Goal: Information Seeking & Learning: Learn about a topic

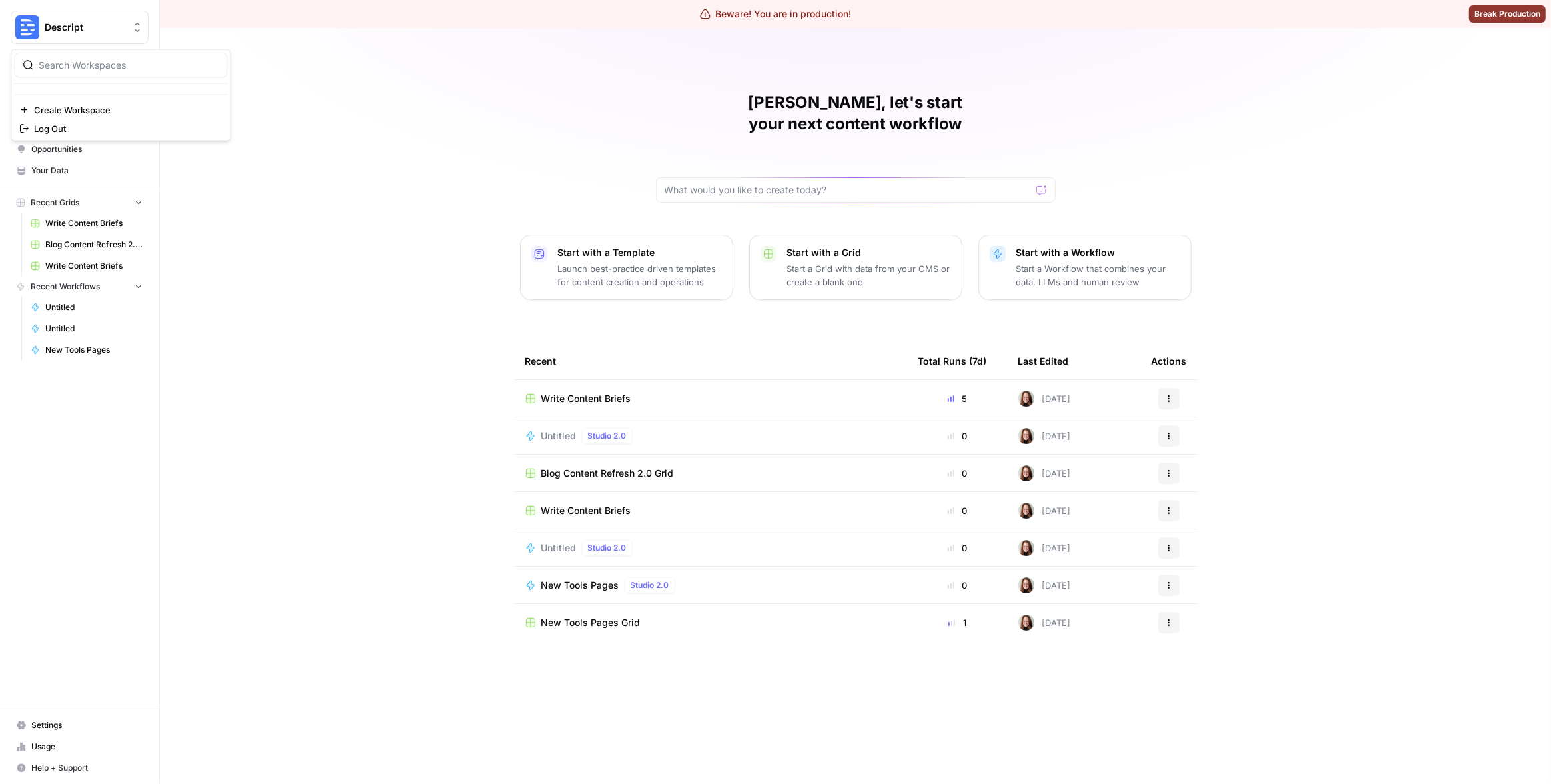
click at [92, 33] on span "Descript" at bounding box center [85, 27] width 80 height 13
click at [345, 134] on div "[PERSON_NAME], let's start your next content workflow Start with a Template Lau…" at bounding box center [856, 406] width 1391 height 756
click at [89, 128] on span "Insights" at bounding box center [87, 127] width 111 height 12
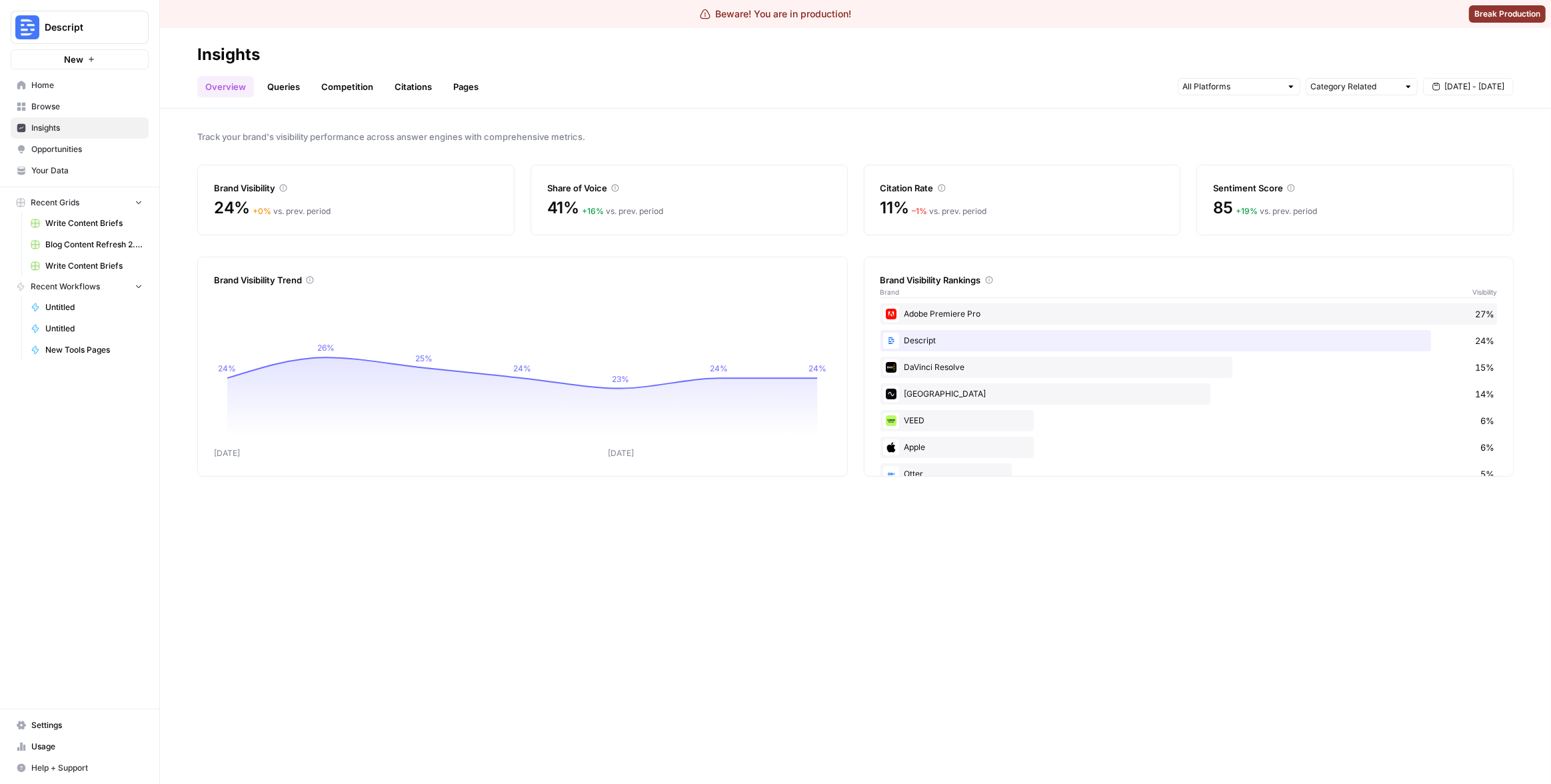
click at [281, 88] on link "Queries" at bounding box center [283, 86] width 49 height 21
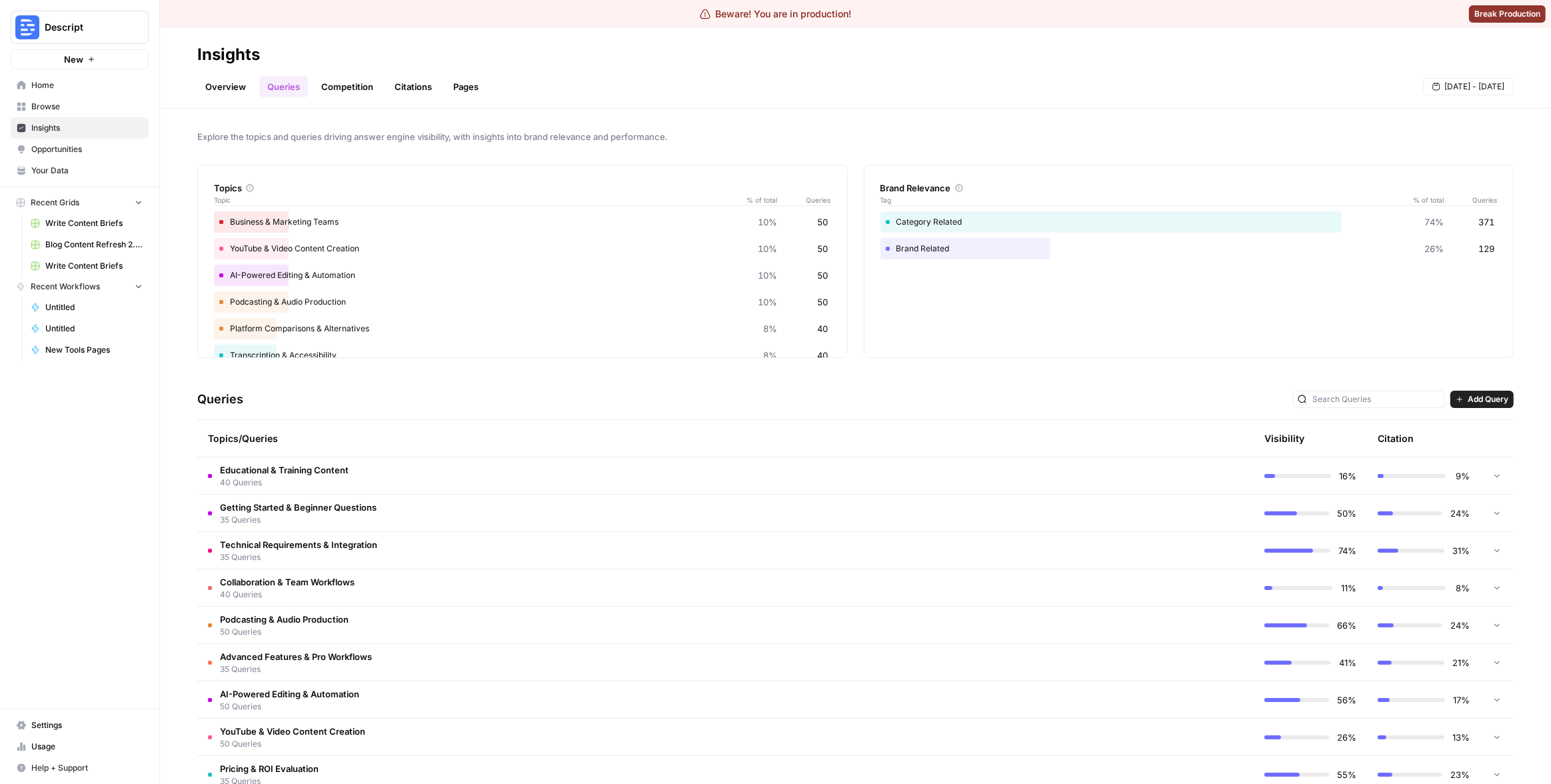
click at [699, 523] on td "Getting Started & Beginner Questions 35 Queries" at bounding box center [669, 512] width 943 height 36
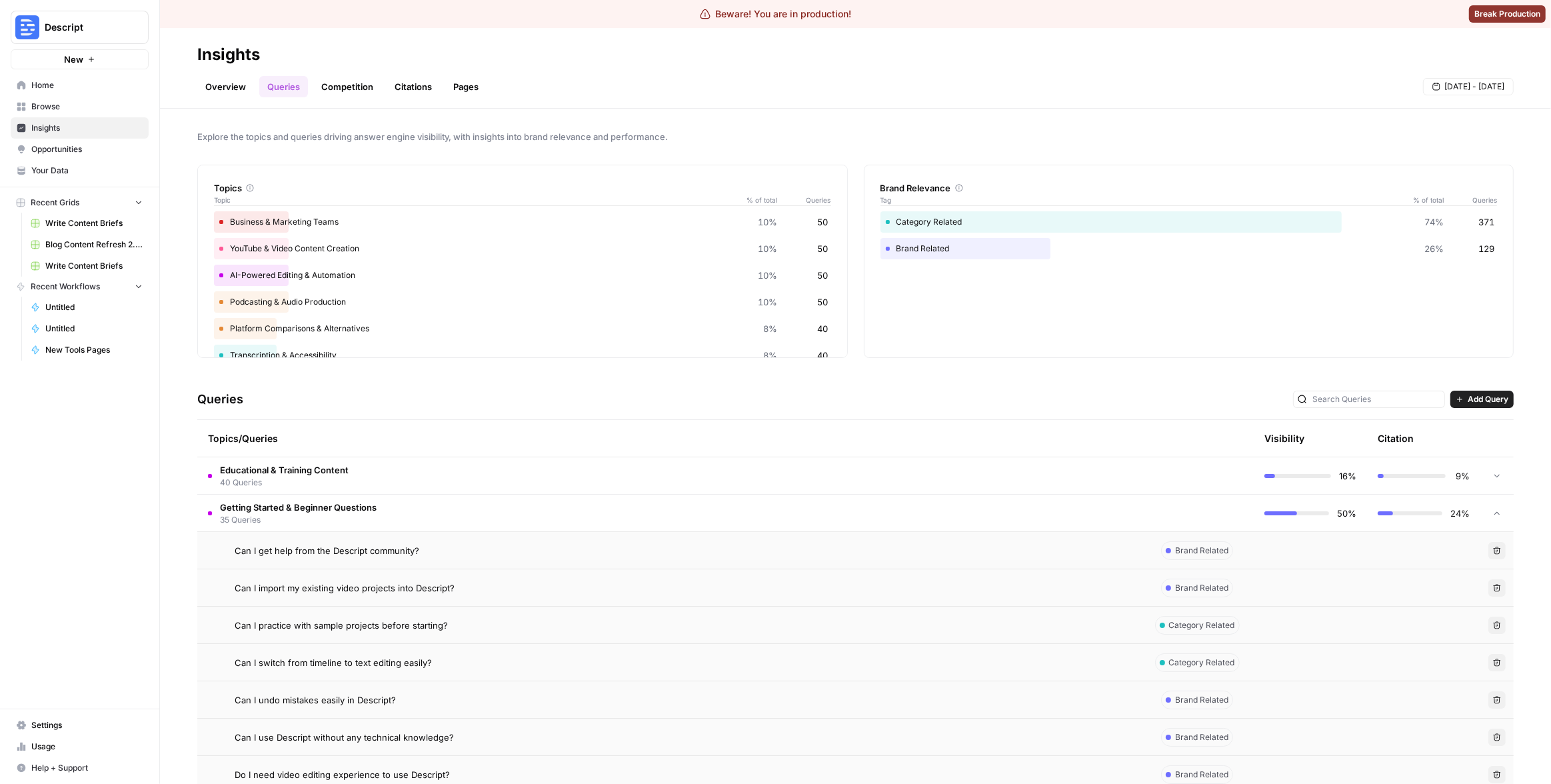
click at [659, 564] on td "Can I get help from the Descript community?" at bounding box center [669, 549] width 943 height 36
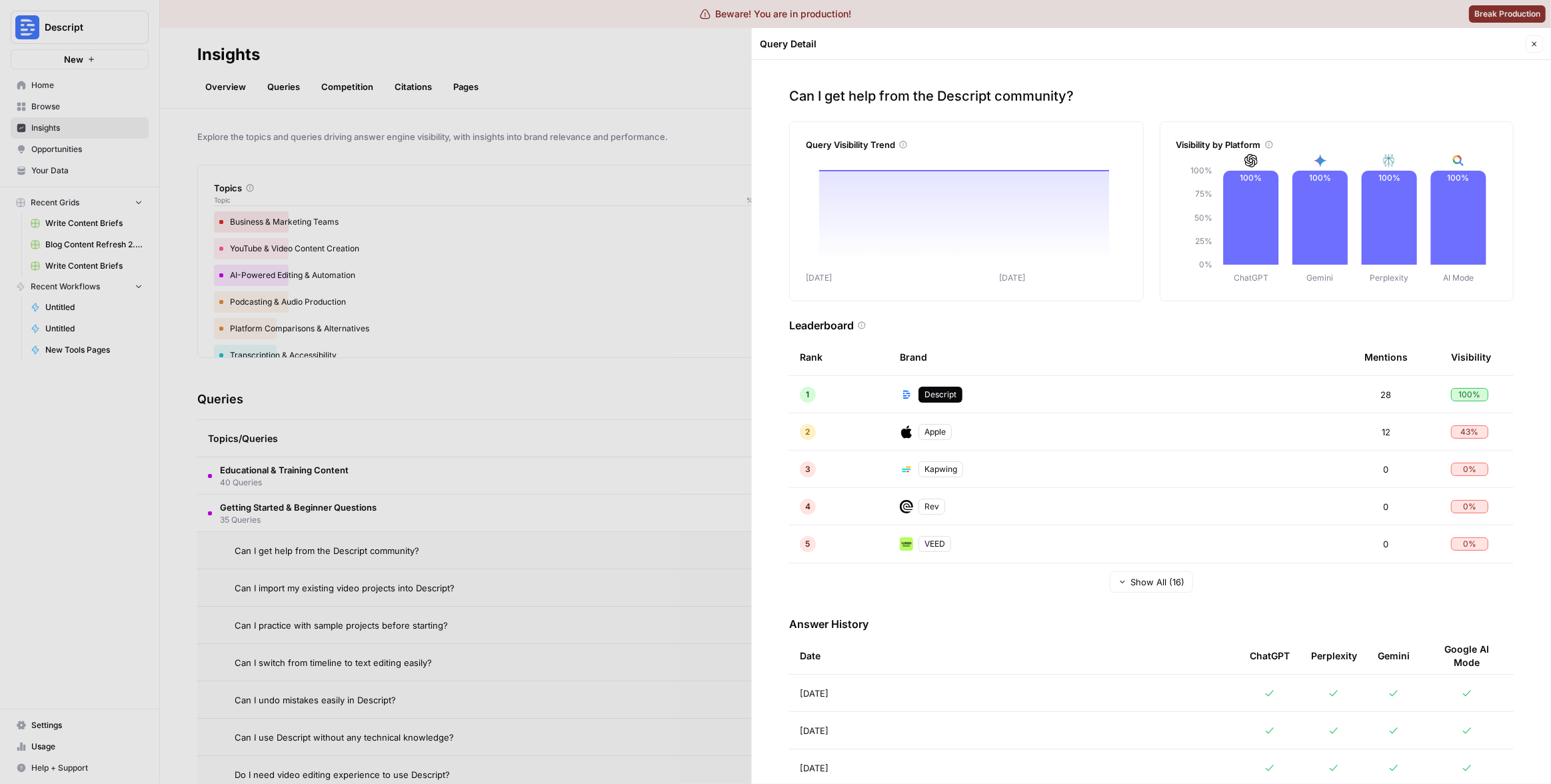
click at [945, 696] on td "[DATE]" at bounding box center [1014, 693] width 450 height 36
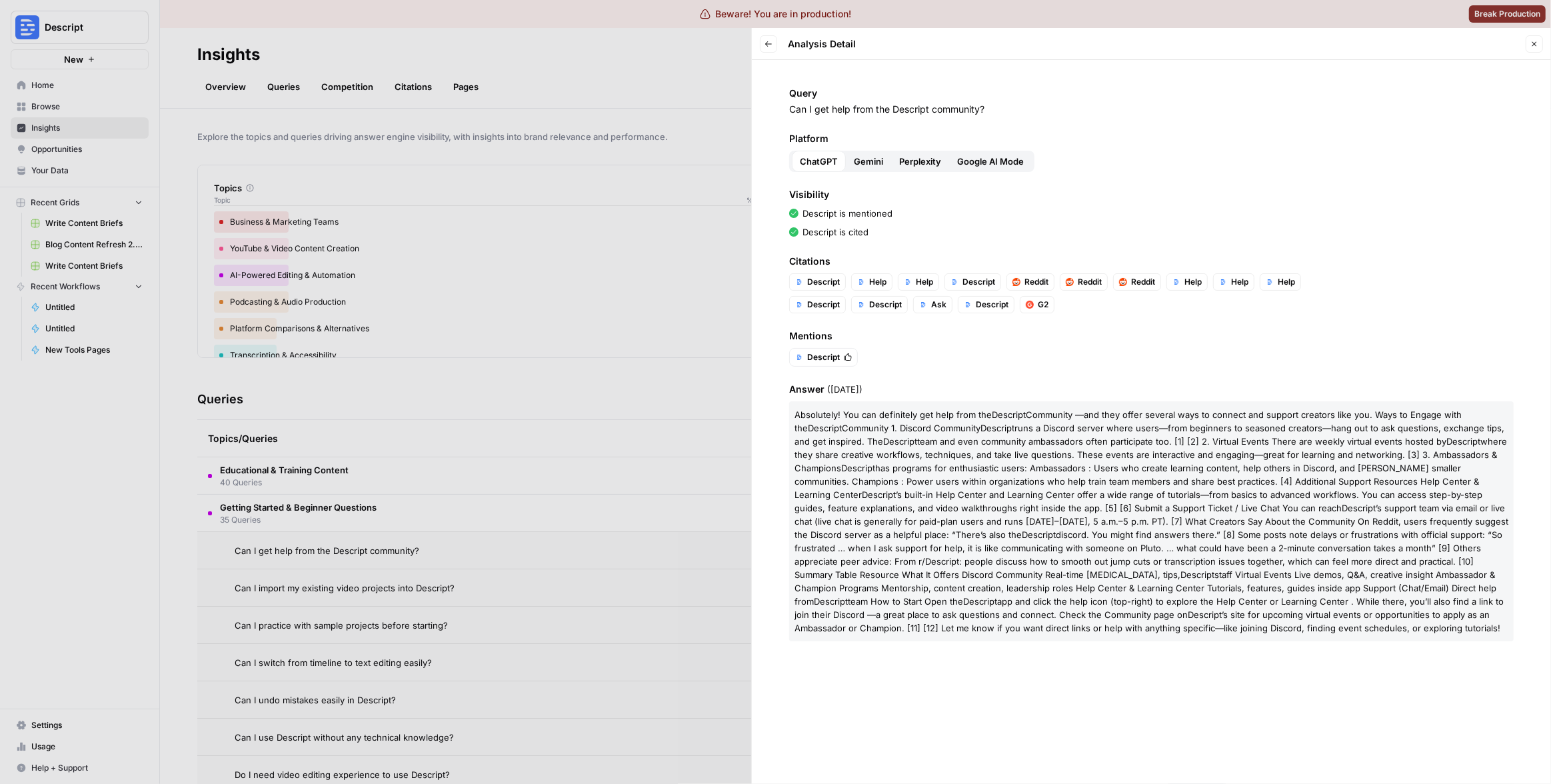
click at [686, 389] on div at bounding box center [775, 392] width 1551 height 784
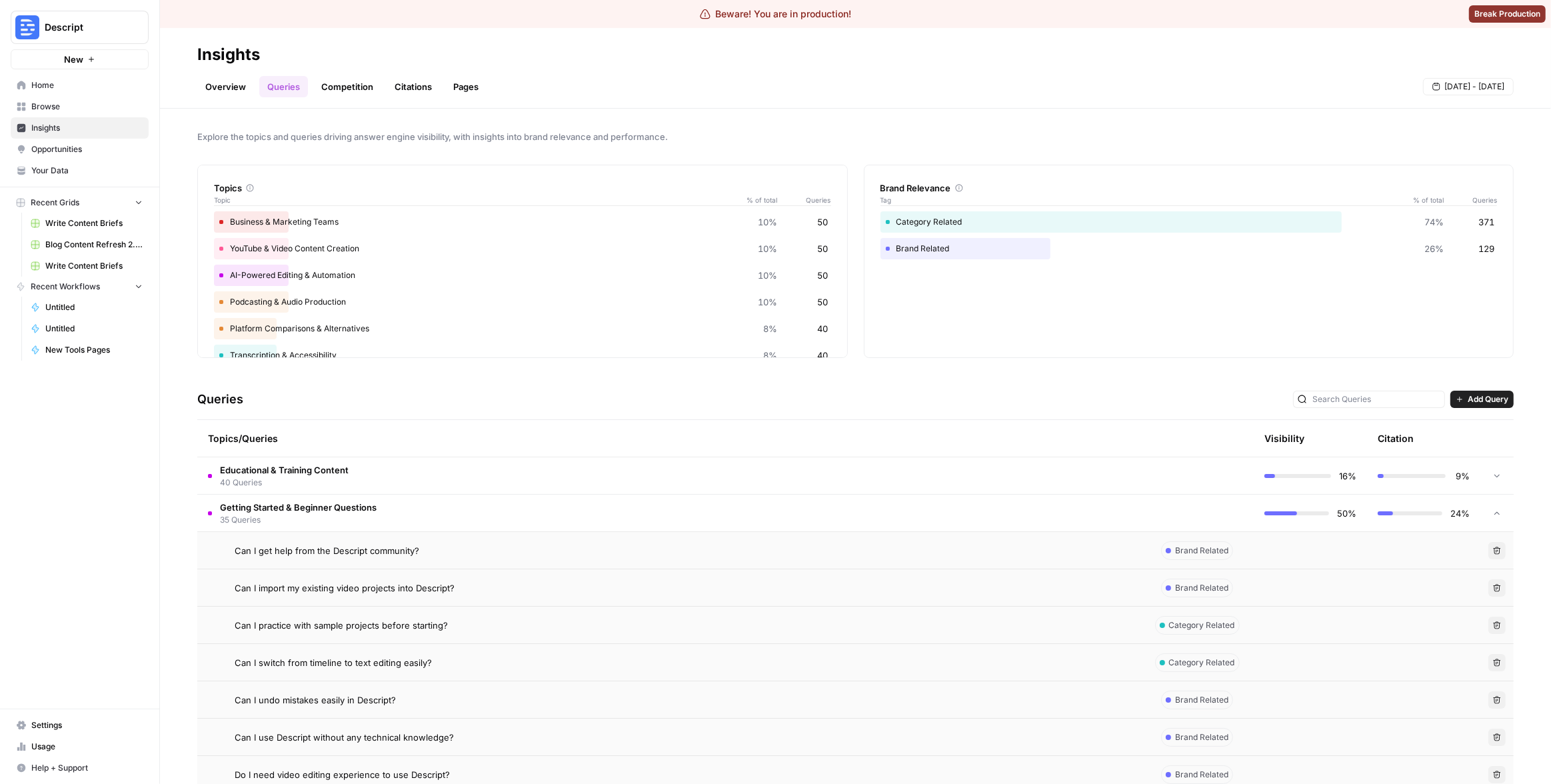
click at [840, 649] on td "Can I switch from timeline to text editing easily?" at bounding box center [669, 662] width 943 height 36
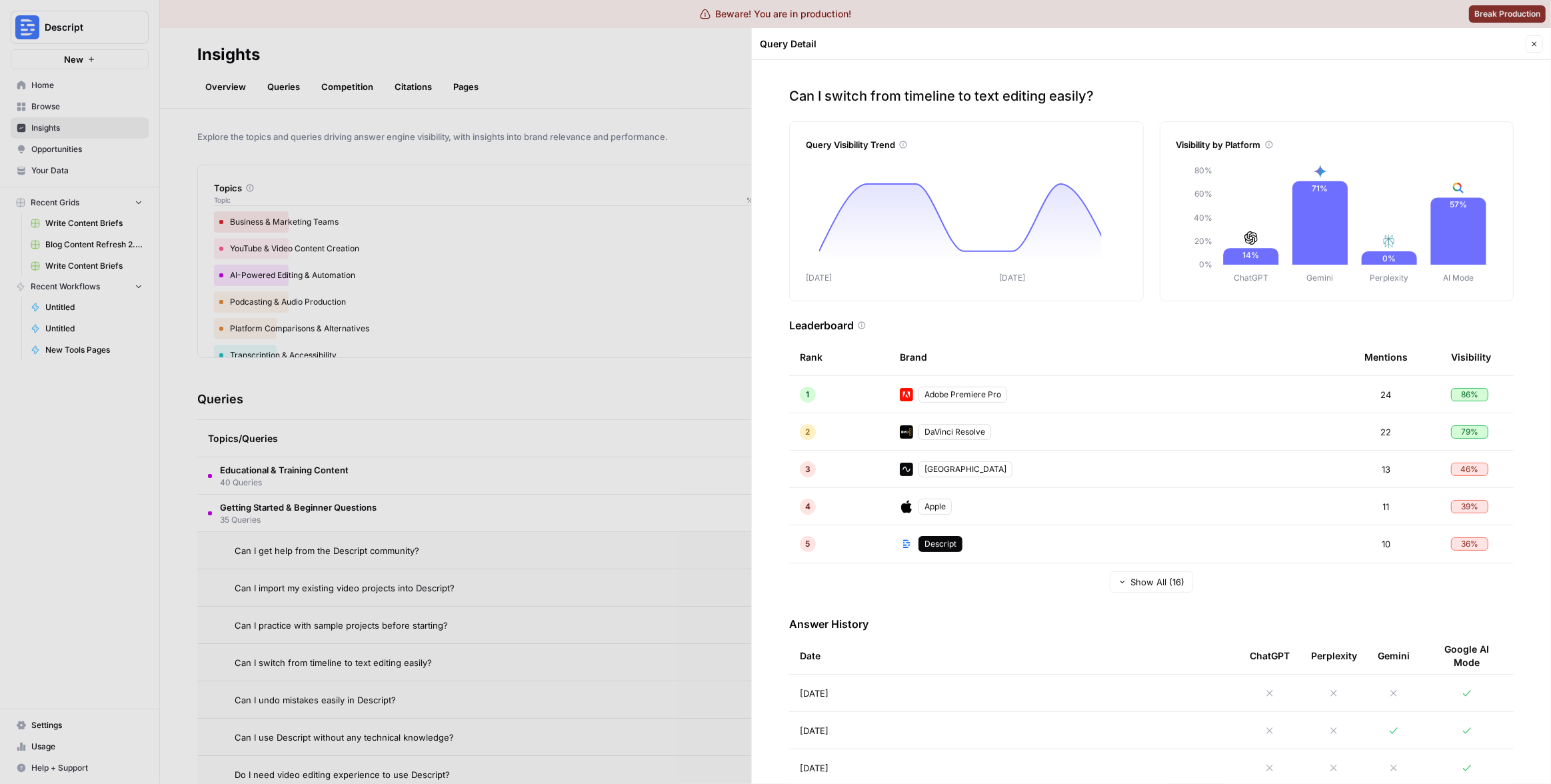
scroll to position [205, 0]
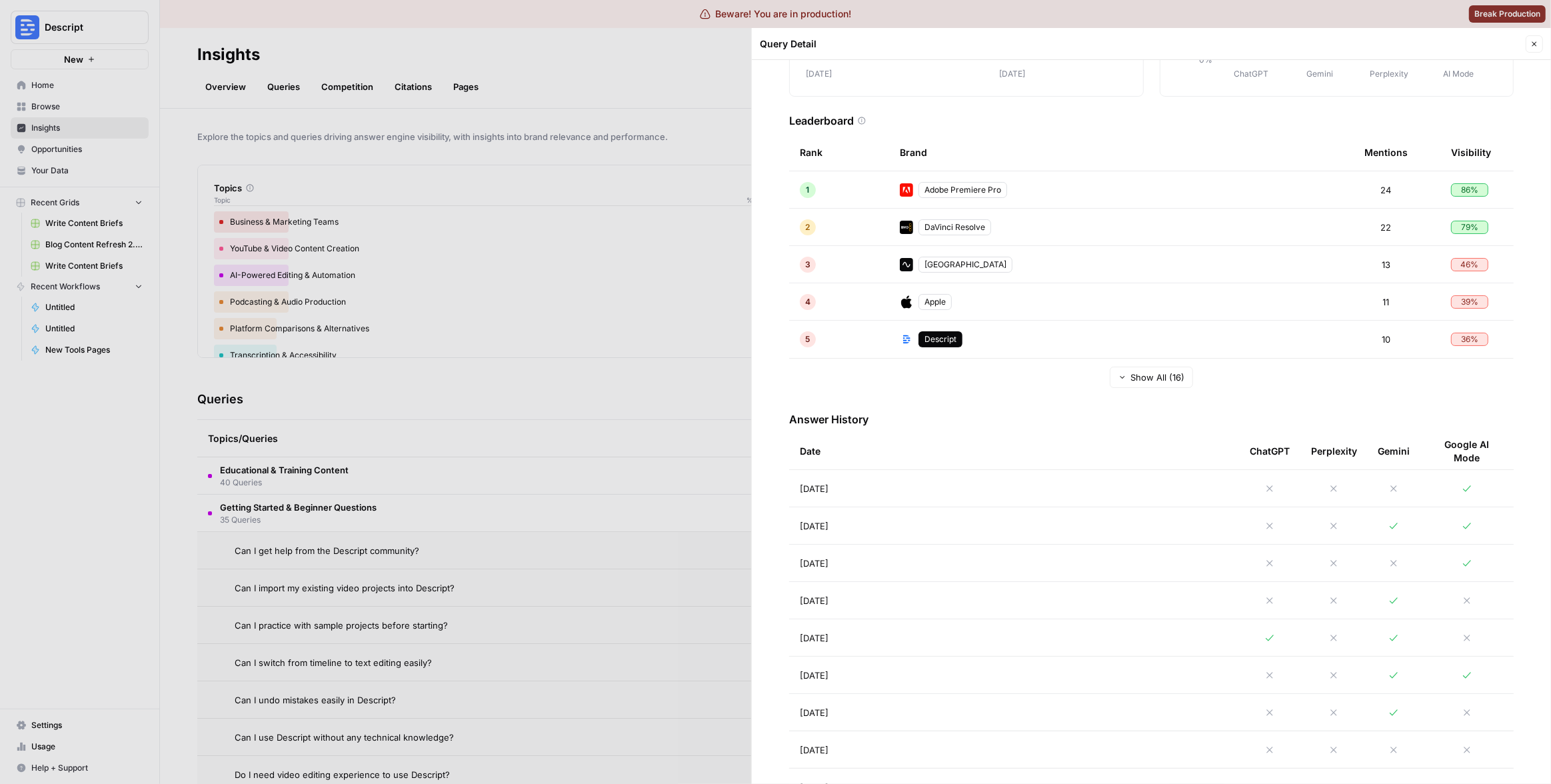
click at [958, 626] on td "[DATE]" at bounding box center [1014, 637] width 450 height 36
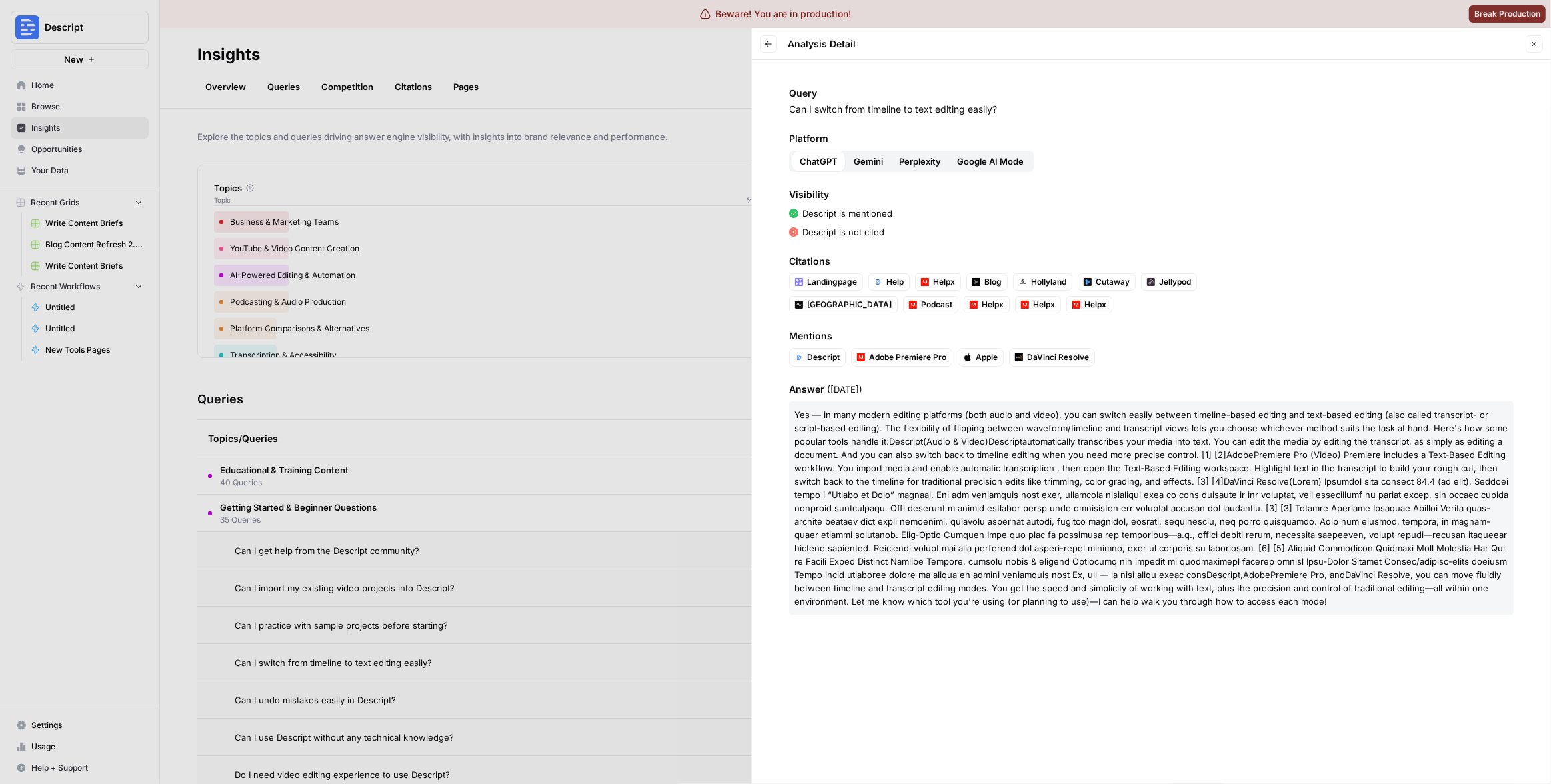
click at [944, 436] on span "(Audio & Video)" at bounding box center [955, 442] width 65 height 11
copy body "Lor — ip dolo sitame consect adipiscin (elit seddo eiu tempo), inc utl etdolo m…"
click at [869, 476] on span "Premiere Pro (Video) Premiere includes a Text‑Based Editing workflow. You impor…" at bounding box center [1150, 468] width 711 height 37
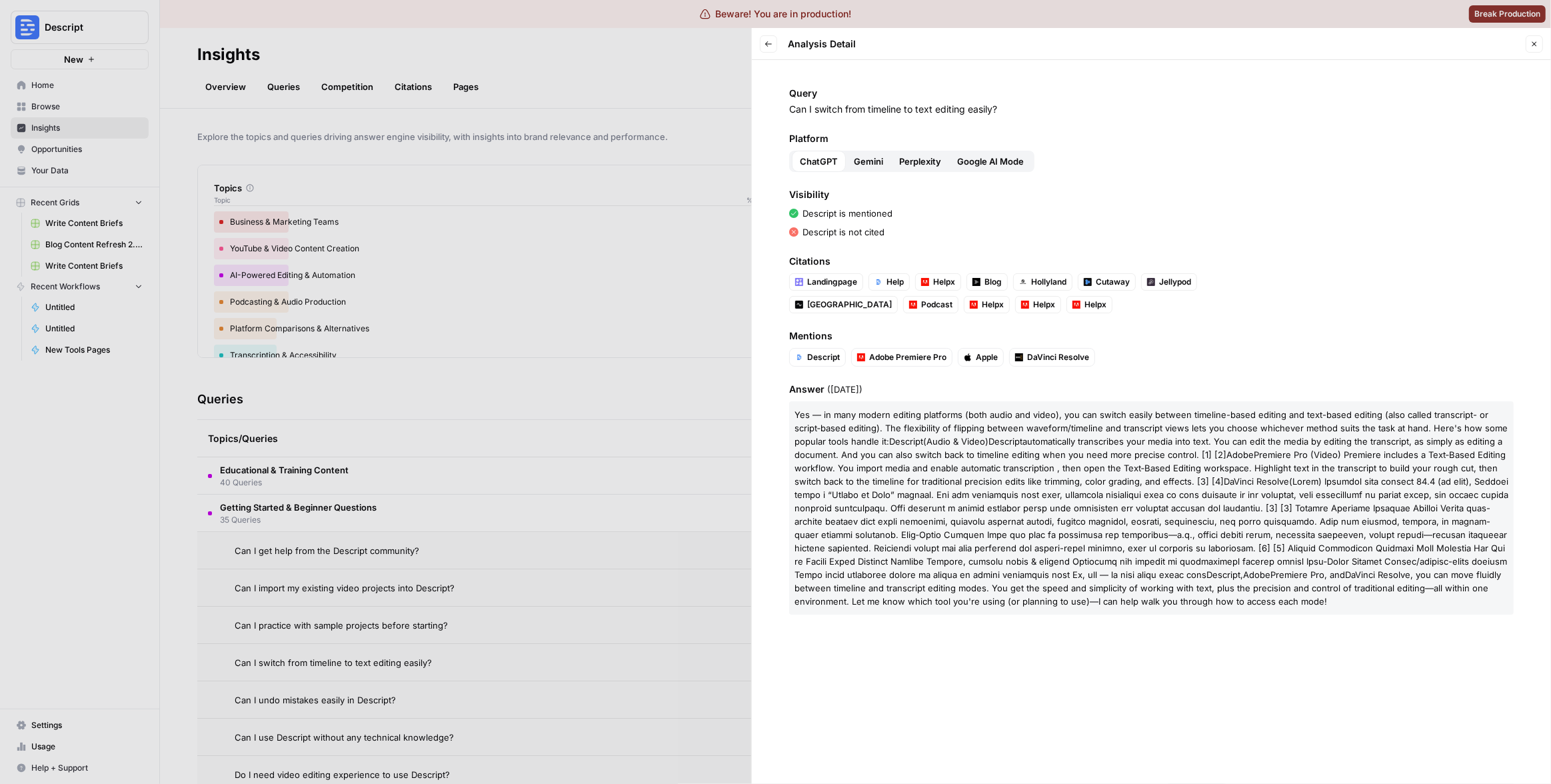
click at [914, 578] on span at bounding box center [1151, 527] width 714 height 104
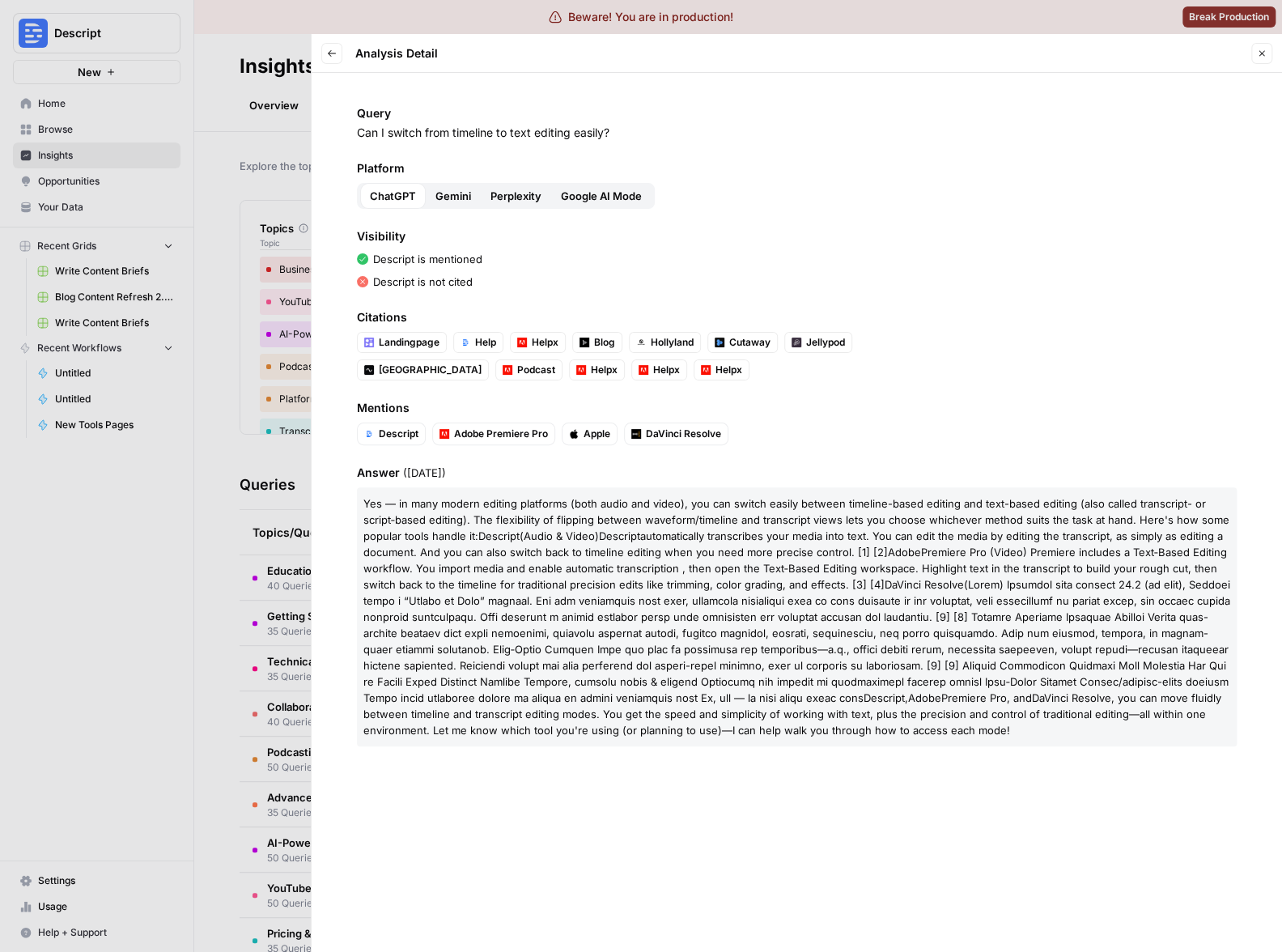
click at [962, 389] on div "Query Can I switch from timeline to text editing easily? Platform ChatGPT Gemin…" at bounding box center [797, 512] width 970 height 879
click at [200, 85] on div at bounding box center [641, 476] width 1282 height 952
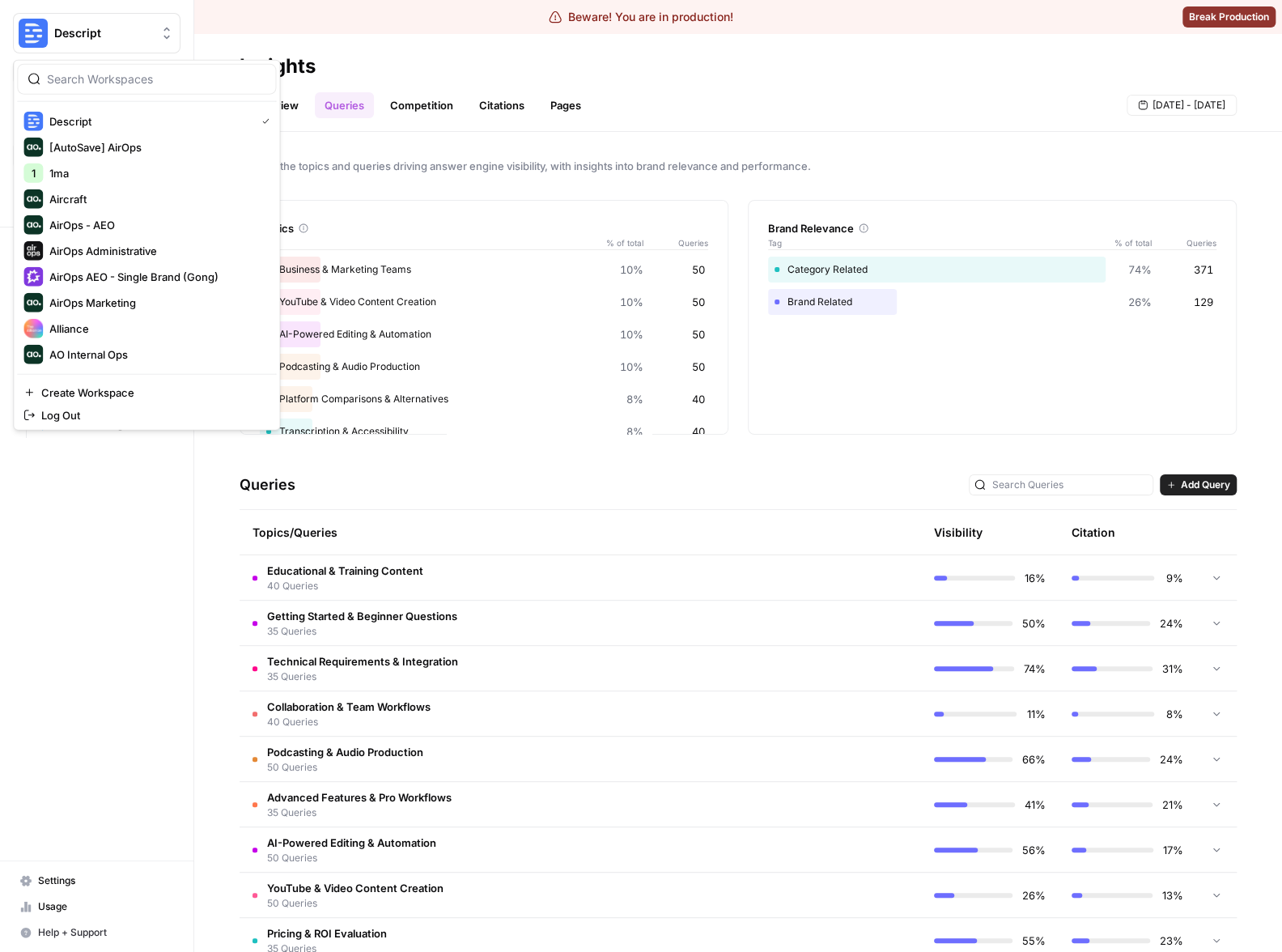
click at [126, 38] on span "Descript" at bounding box center [103, 33] width 98 height 16
click at [110, 79] on input "search" at bounding box center [156, 78] width 219 height 16
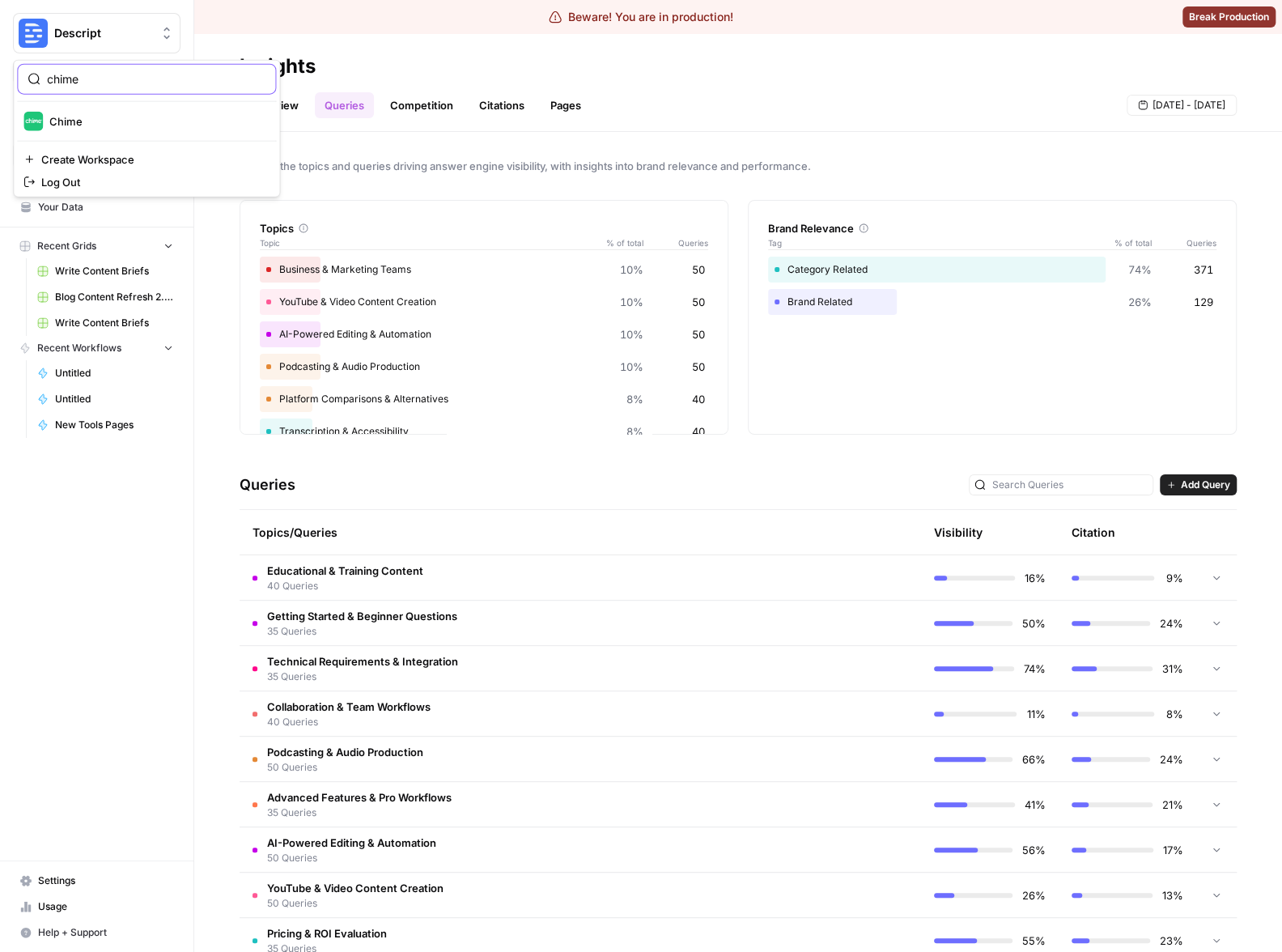
type input "chime"
click at [114, 121] on span "Chime" at bounding box center [156, 121] width 214 height 16
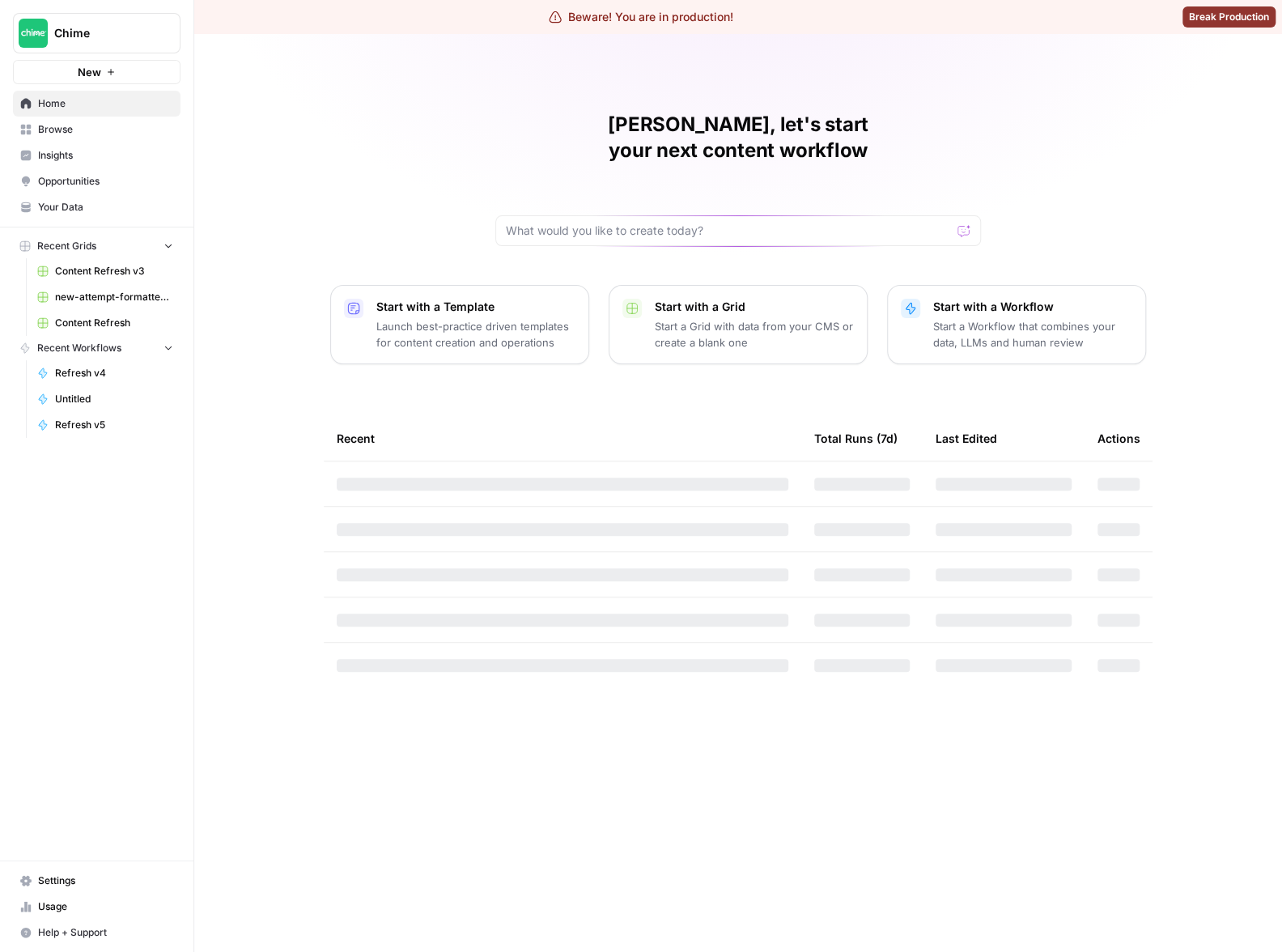
click at [92, 155] on span "Insights" at bounding box center [106, 154] width 135 height 14
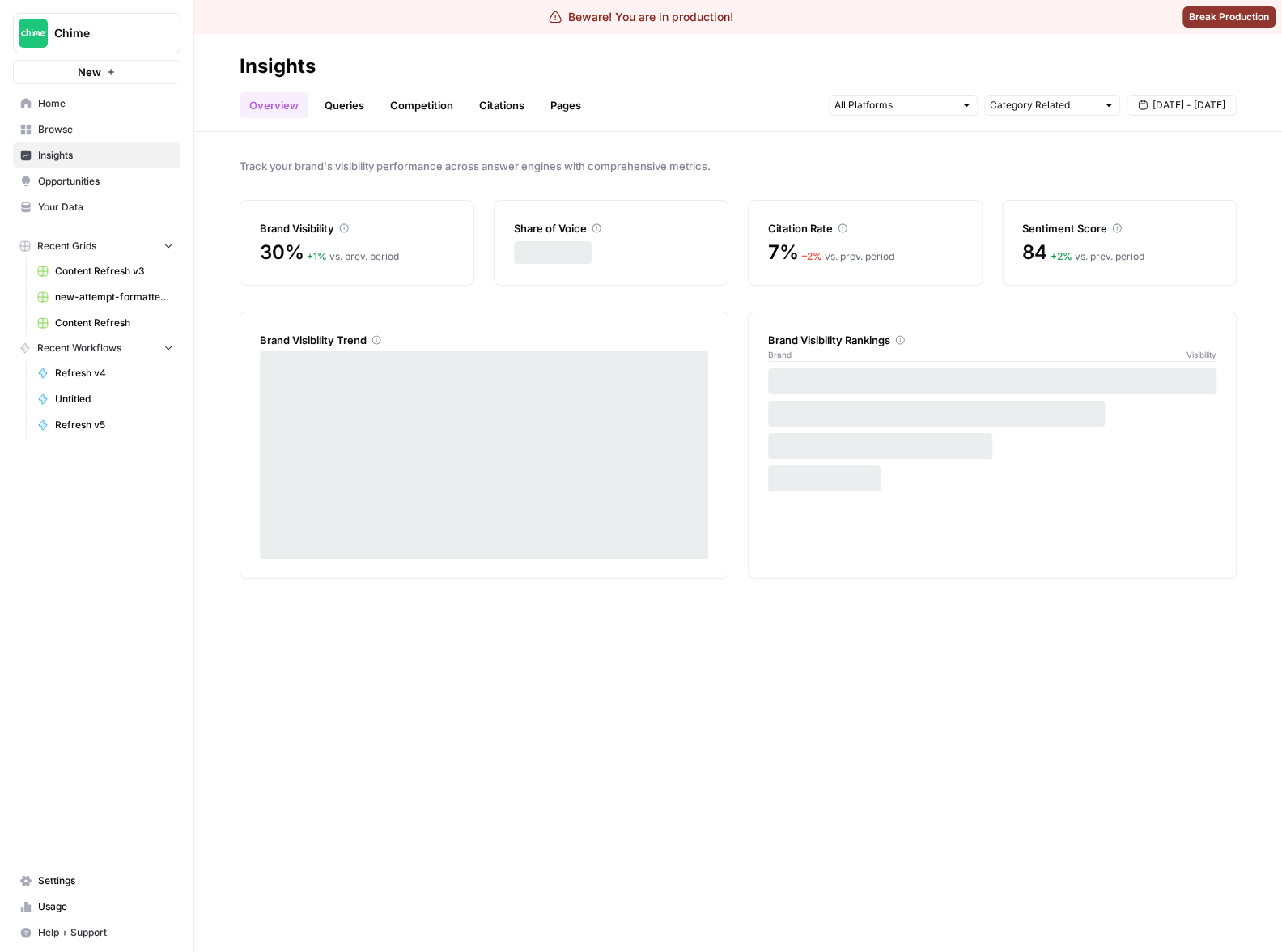
click at [341, 99] on link "Queries" at bounding box center [344, 104] width 59 height 26
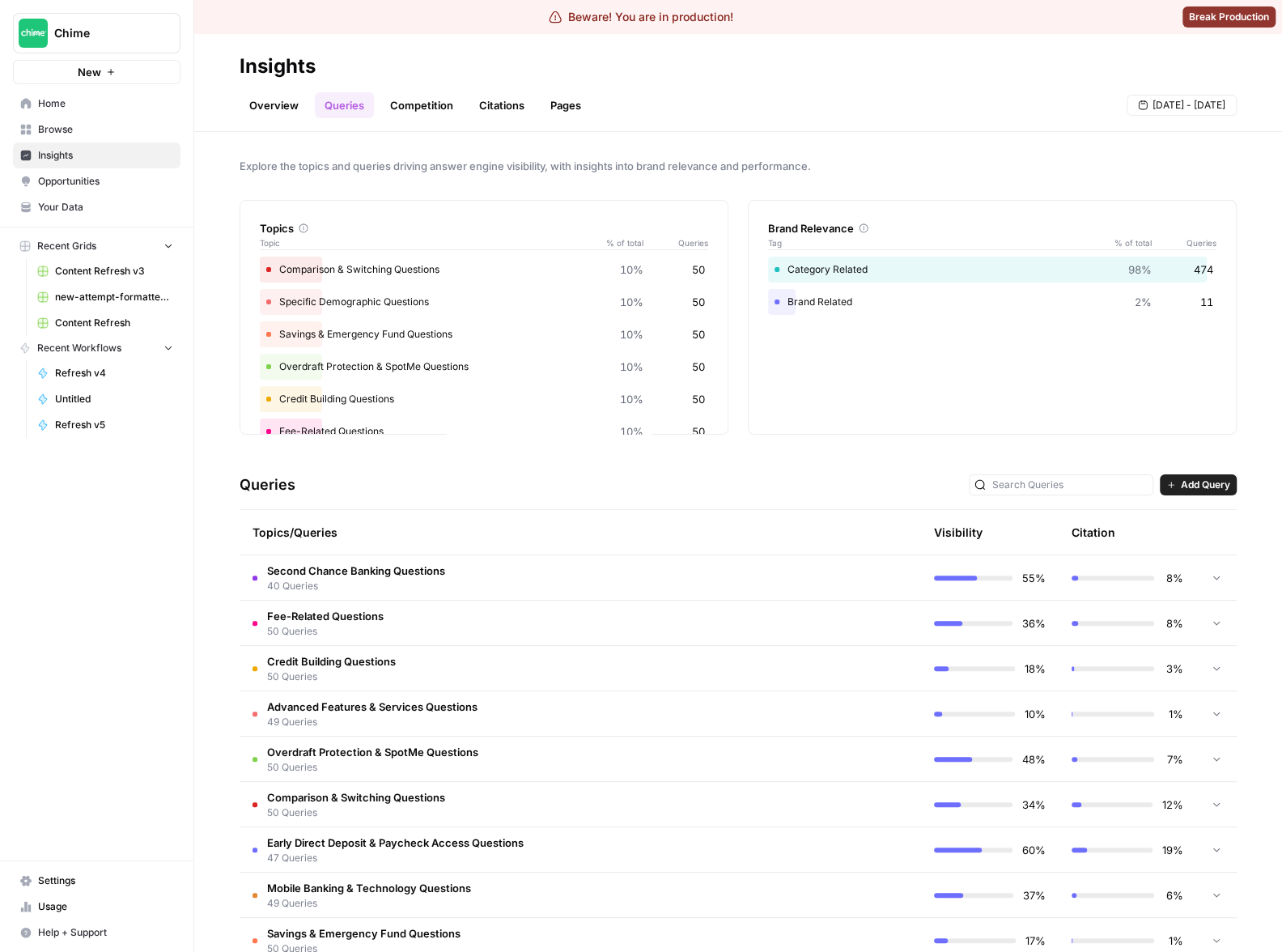
scroll to position [18, 0]
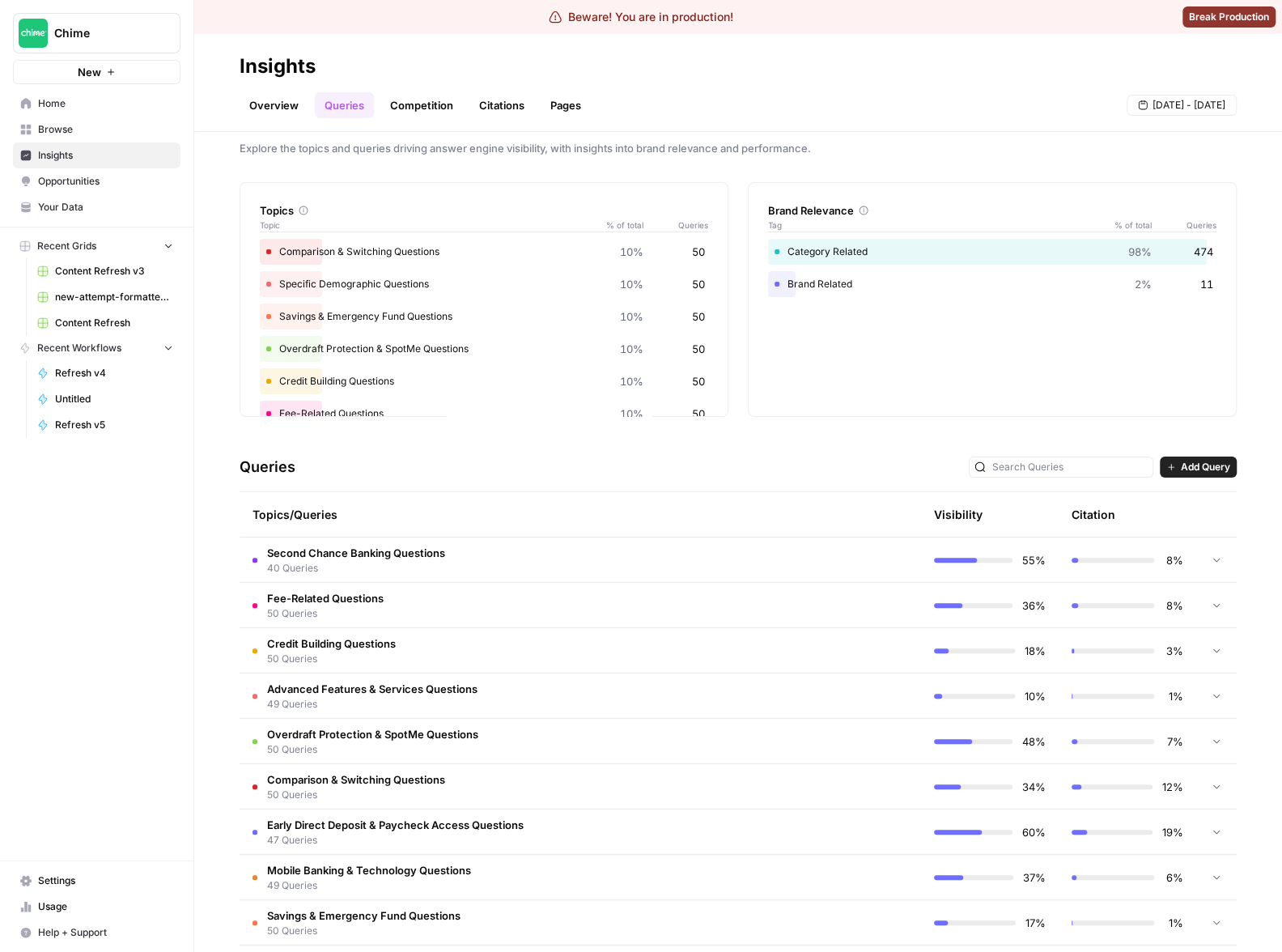
click at [798, 602] on td at bounding box center [852, 605] width 138 height 44
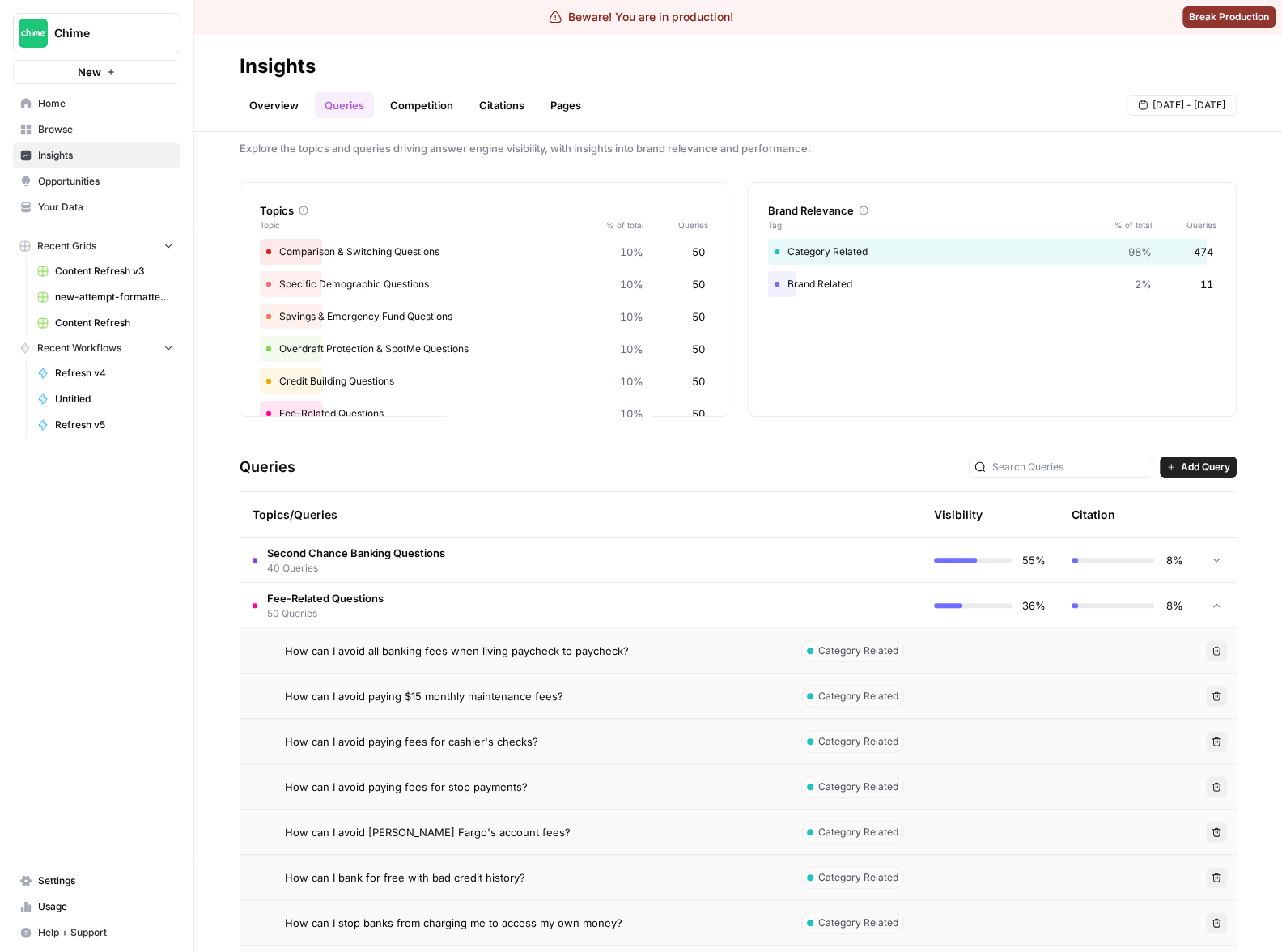
click at [738, 658] on td "How can I avoid all banking fees when living paycheck to paycheck?" at bounding box center [511, 650] width 544 height 44
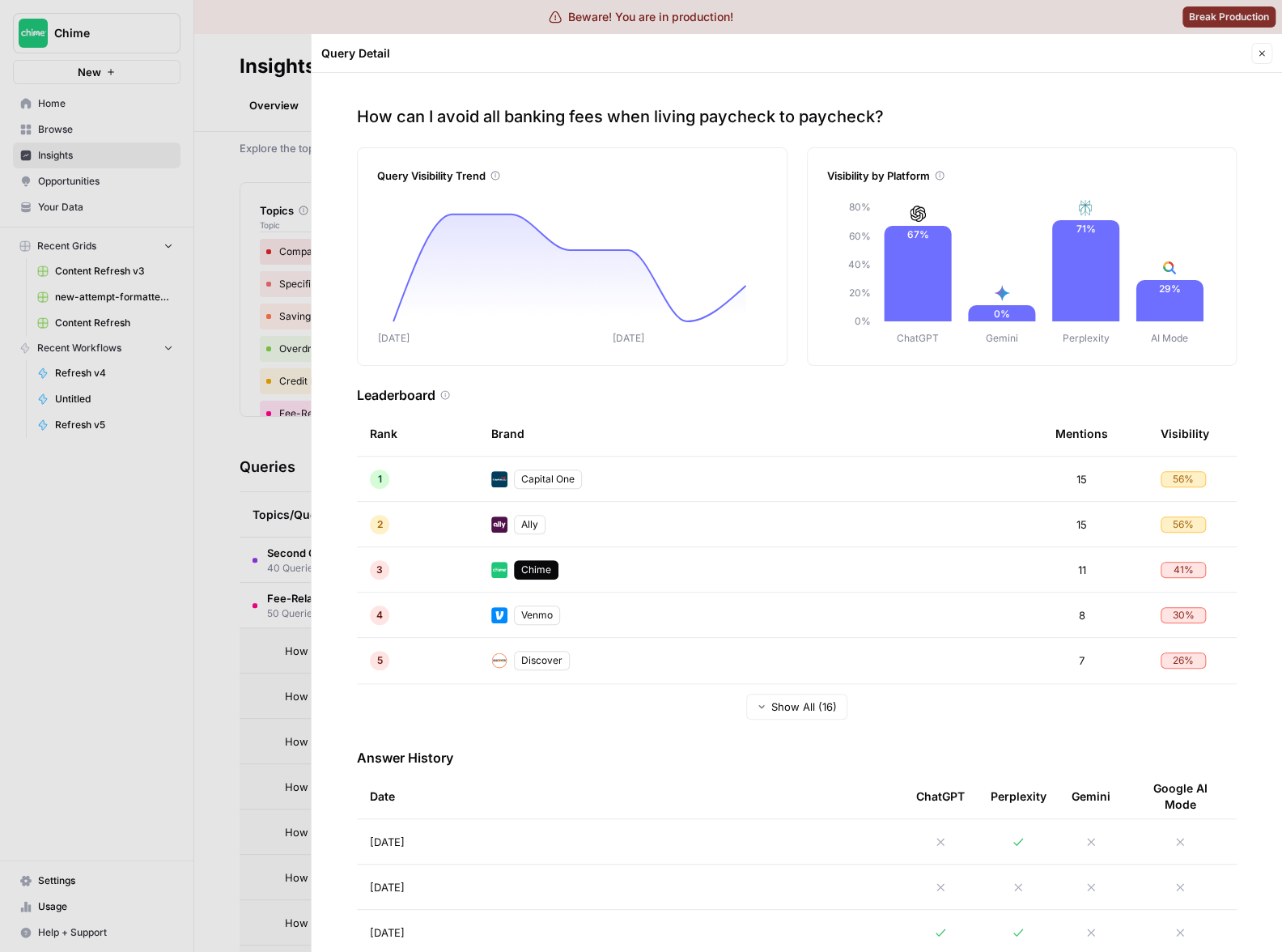
click at [750, 651] on td "Discover" at bounding box center [760, 661] width 564 height 45
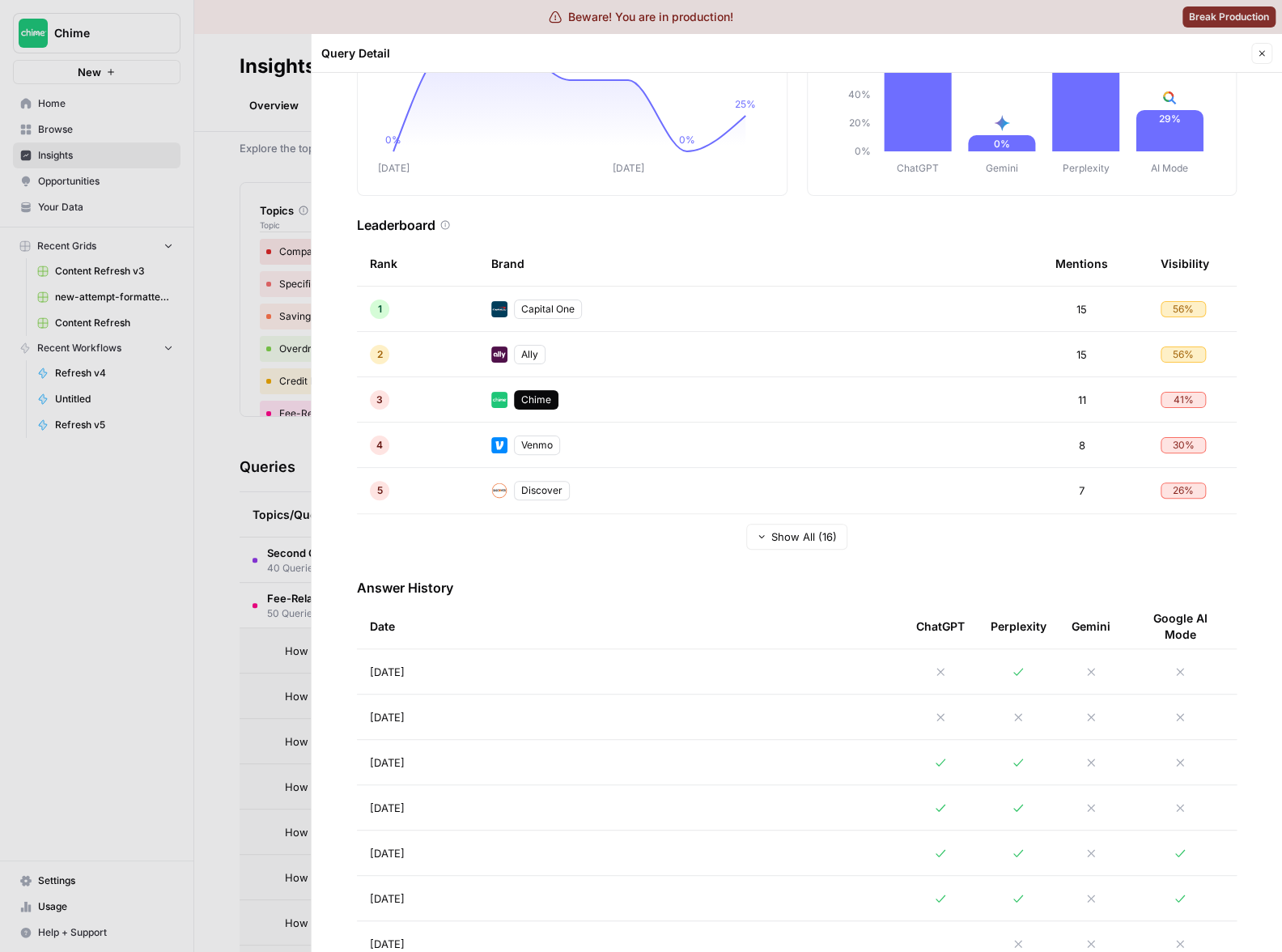
click at [631, 851] on td "[DATE]" at bounding box center [630, 852] width 546 height 44
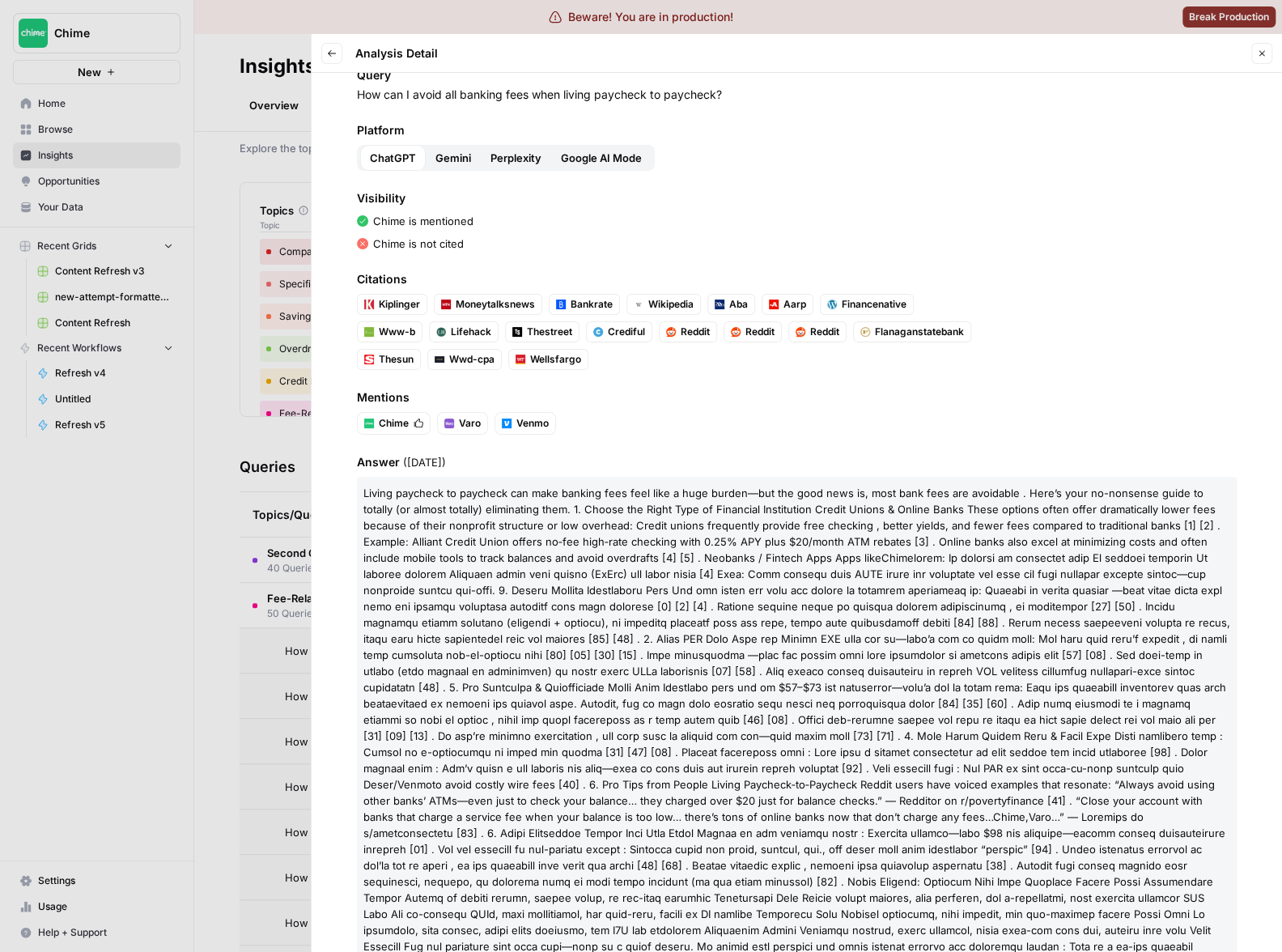
scroll to position [113, 0]
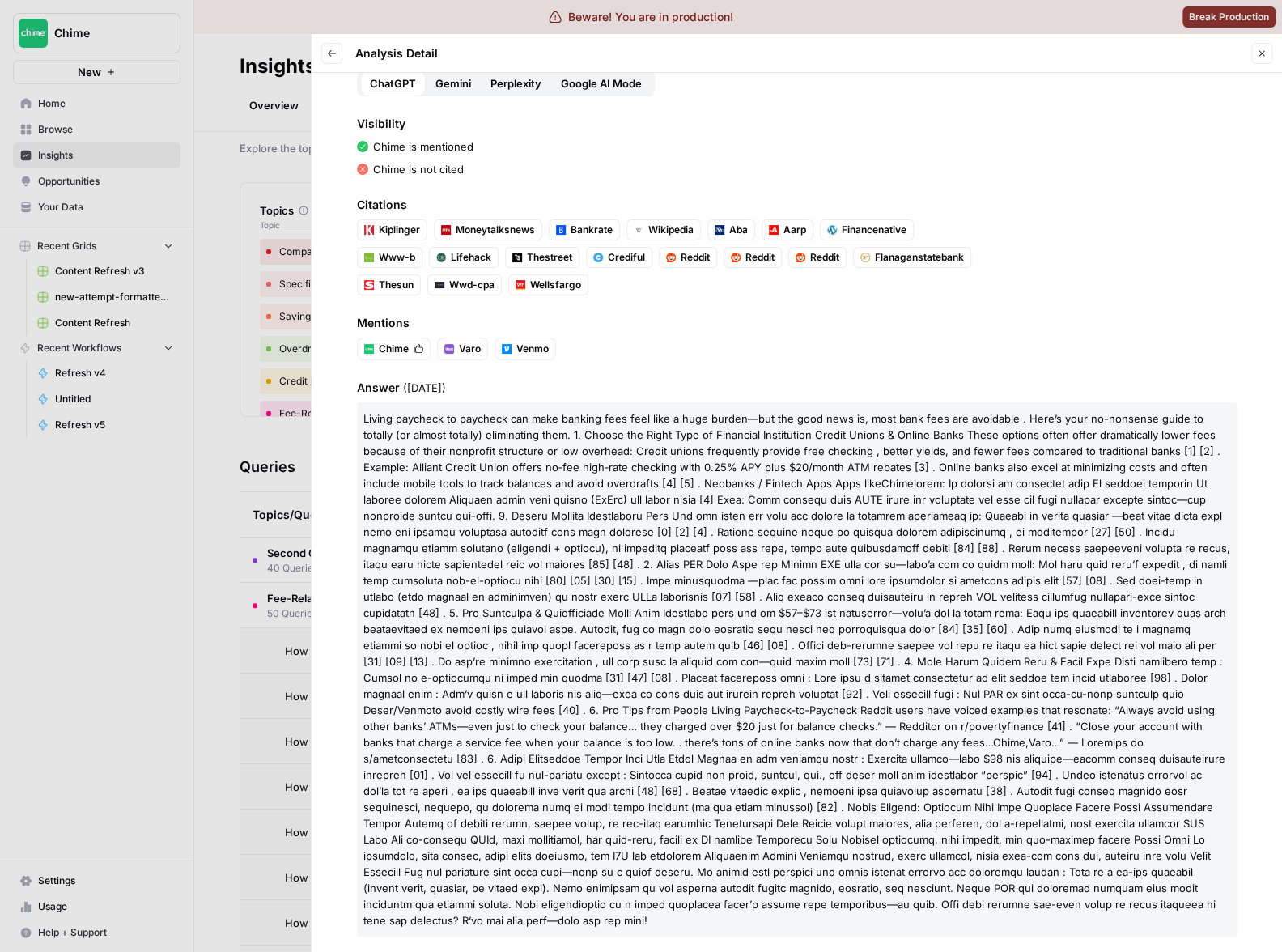
click at [587, 539] on p "Living paycheck to paycheck can make banking fees feel like a huge burden—but t…" at bounding box center [796, 670] width 879 height 534
click at [584, 541] on span at bounding box center [797, 596] width 867 height 240
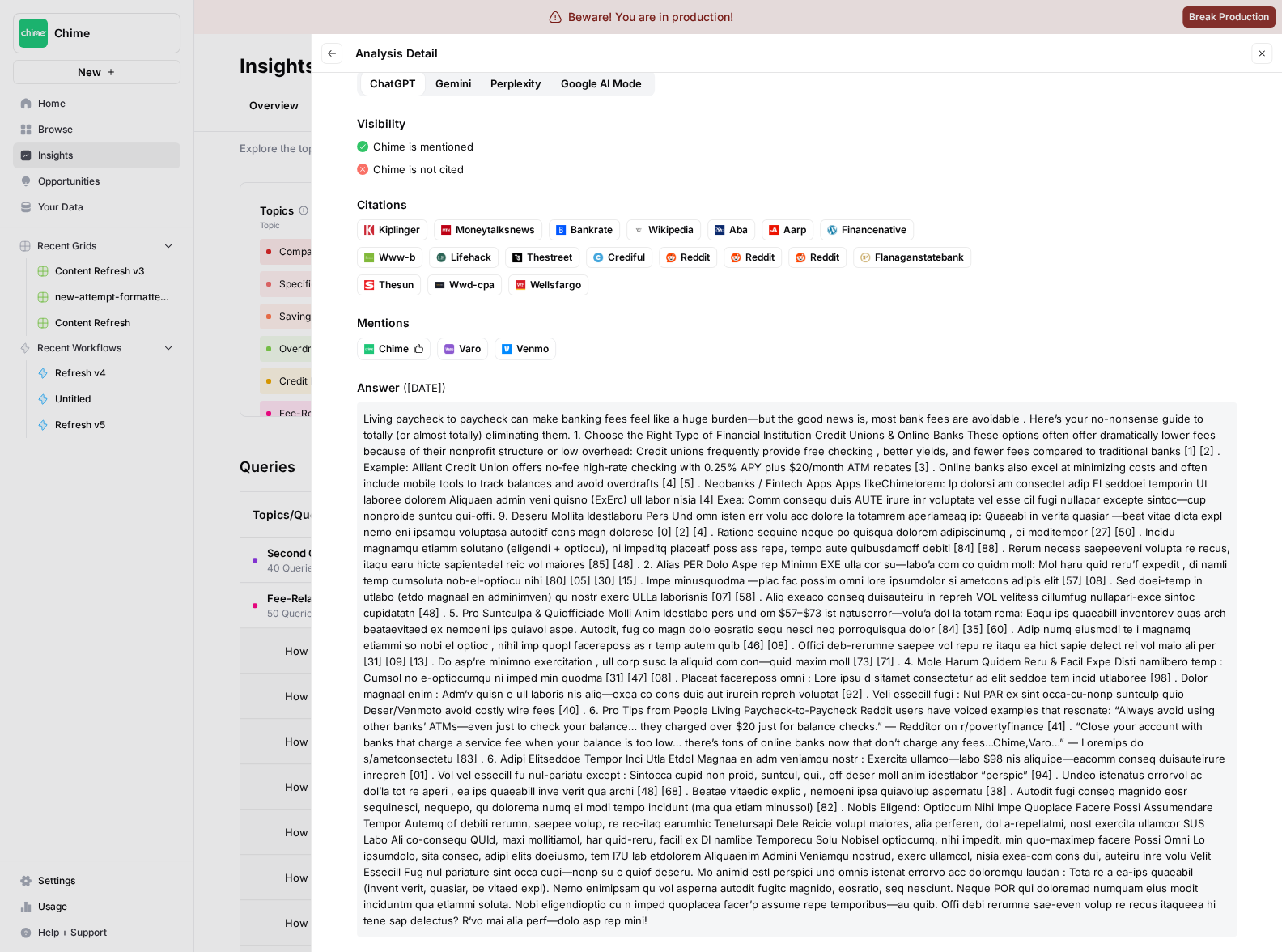
scroll to position [0, 0]
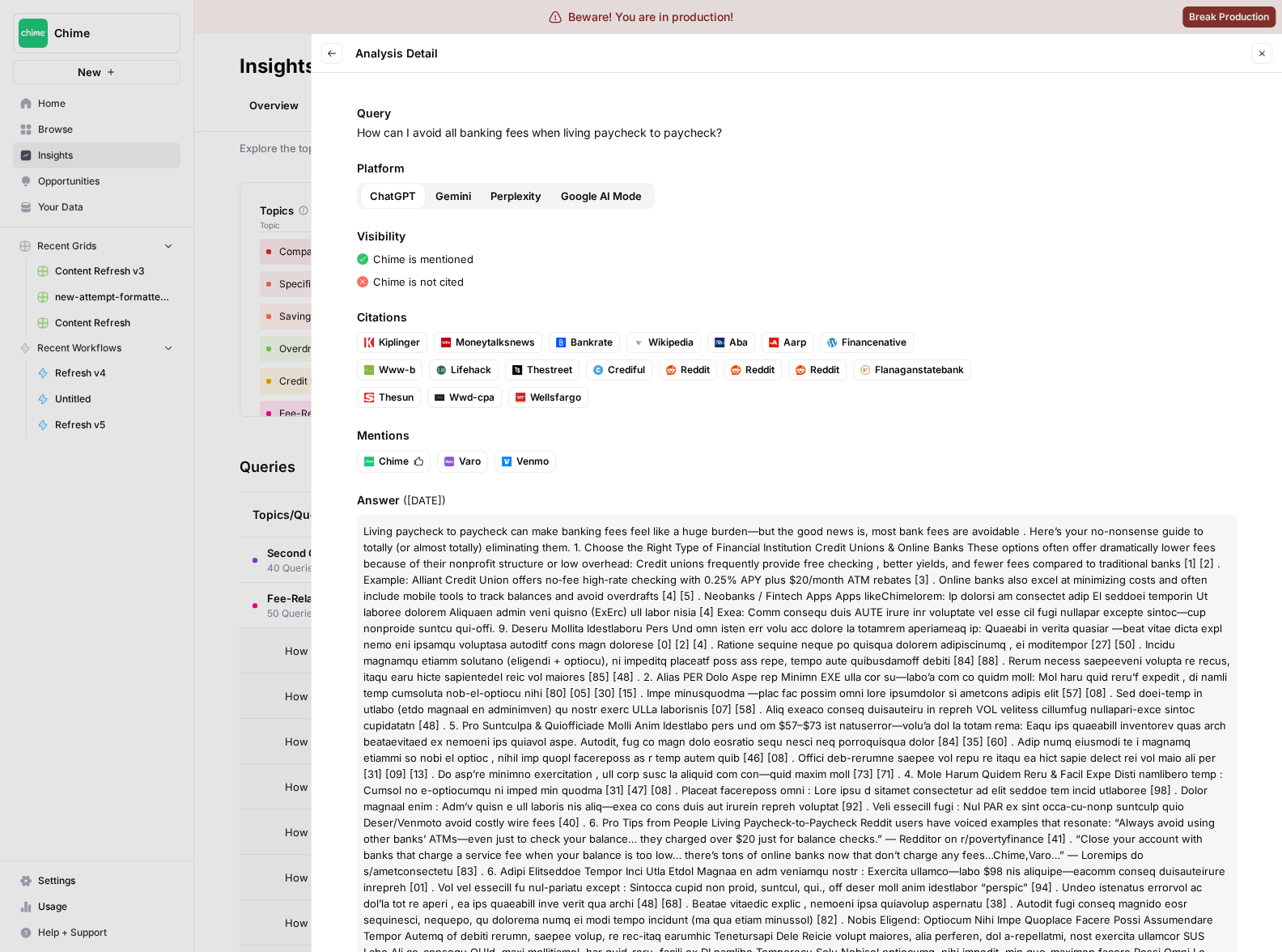
click at [843, 539] on p "Living paycheck to paycheck can make banking fees feel like a huge burden—but t…" at bounding box center [796, 782] width 879 height 534
